Goal: Transaction & Acquisition: Purchase product/service

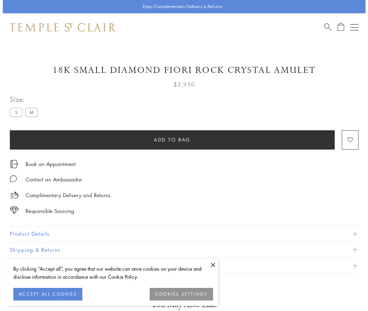
scroll to position [3, 0]
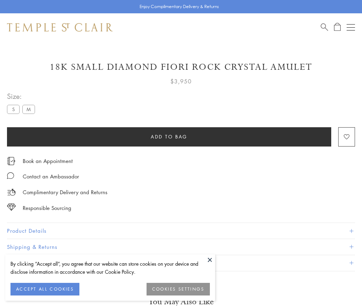
click at [169, 136] on span "Add to bag" at bounding box center [169, 137] width 37 height 8
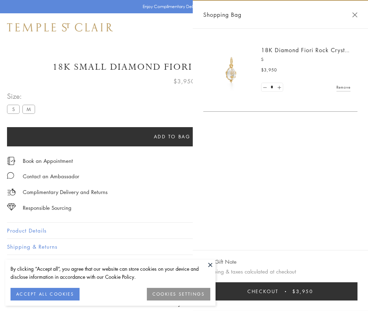
click at [280, 291] on button "Checkout $3,950" at bounding box center [280, 291] width 154 height 18
